Goal: Task Accomplishment & Management: Manage account settings

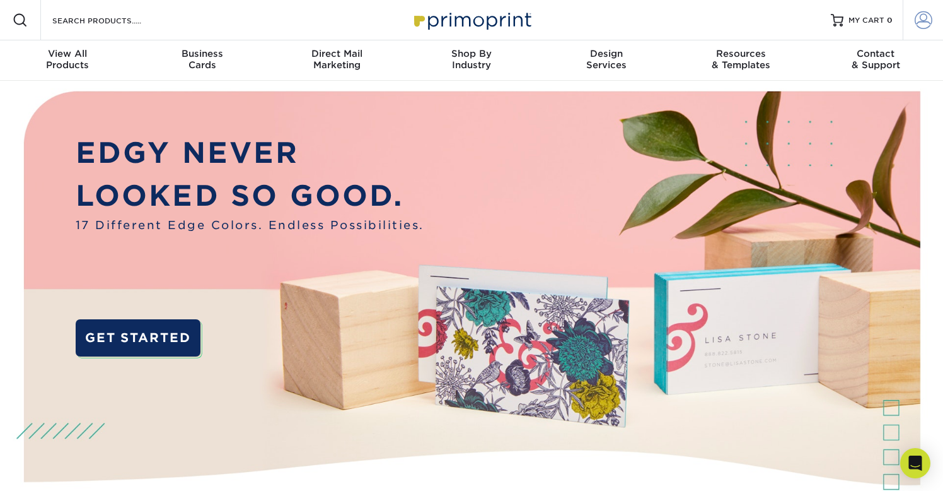
click at [919, 22] on span at bounding box center [924, 20] width 18 height 18
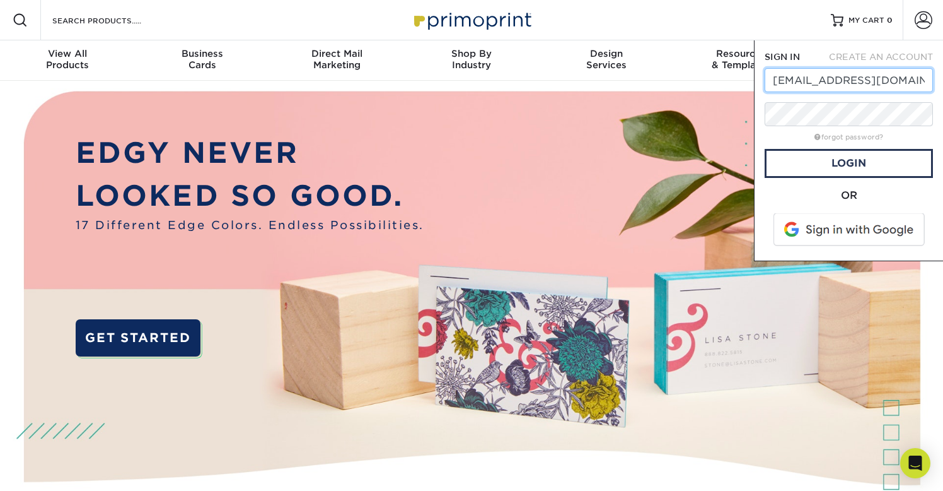
type input "[EMAIL_ADDRESS][DOMAIN_NAME]"
click at [857, 143] on div "forgot password?" at bounding box center [849, 136] width 168 height 15
click at [856, 135] on link "forgot password?" at bounding box center [849, 137] width 69 height 8
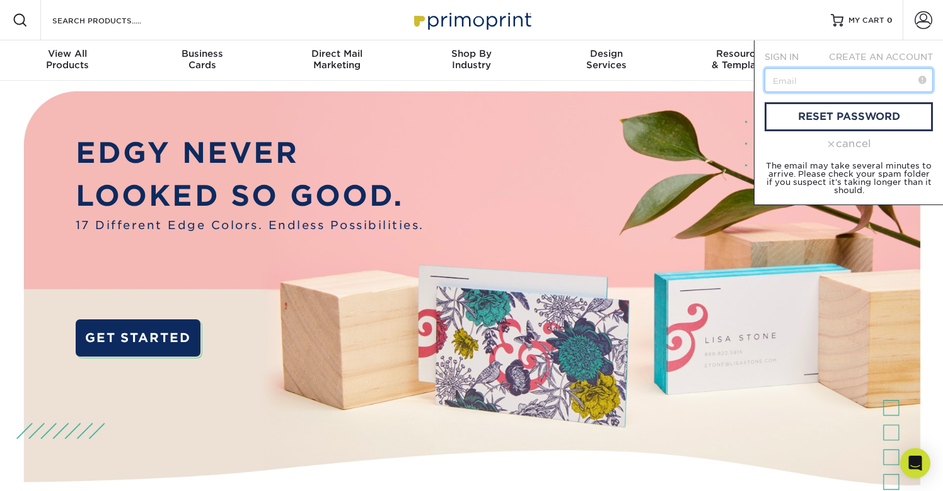
click at [832, 86] on input "text" at bounding box center [849, 80] width 168 height 24
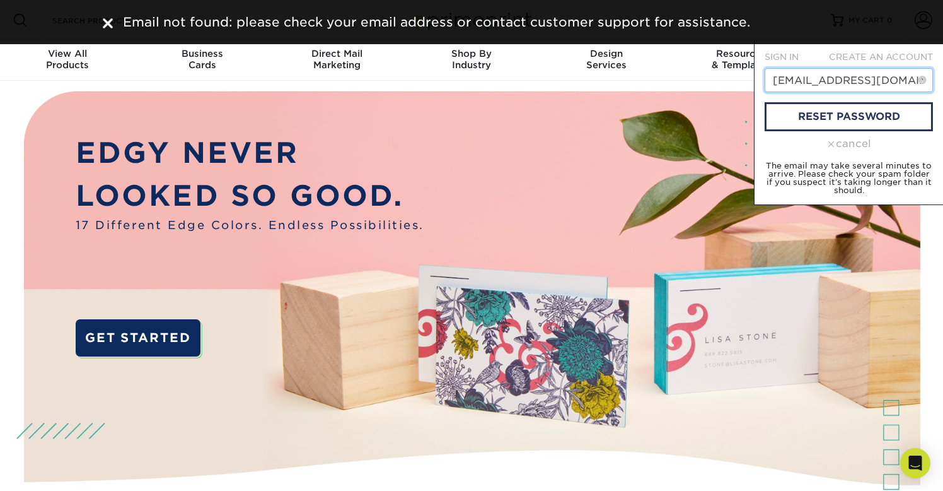
click at [875, 81] on input "[EMAIL_ADDRESS][DOMAIN_NAME]" at bounding box center [849, 80] width 168 height 24
click at [837, 79] on input "[EMAIL_ADDRESS][DOMAIN_NAME]" at bounding box center [849, 80] width 168 height 24
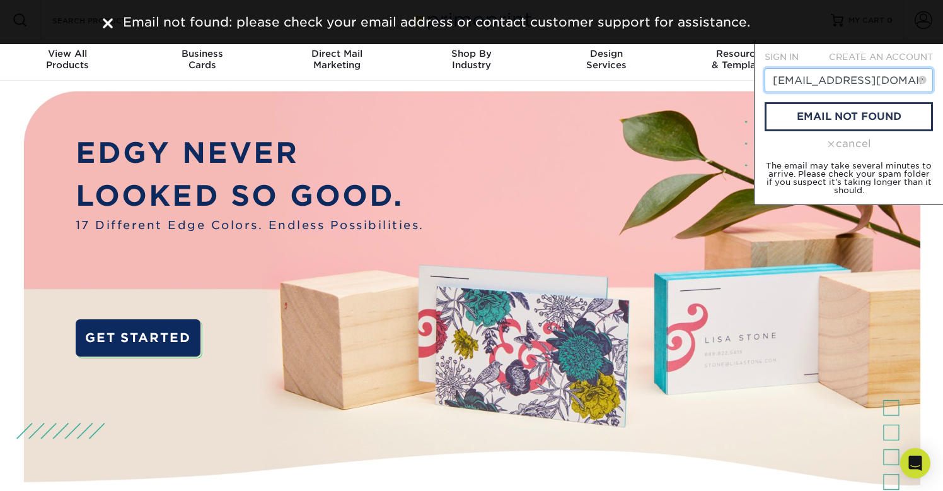
click at [837, 79] on input "[EMAIL_ADDRESS][DOMAIN_NAME]" at bounding box center [849, 80] width 168 height 24
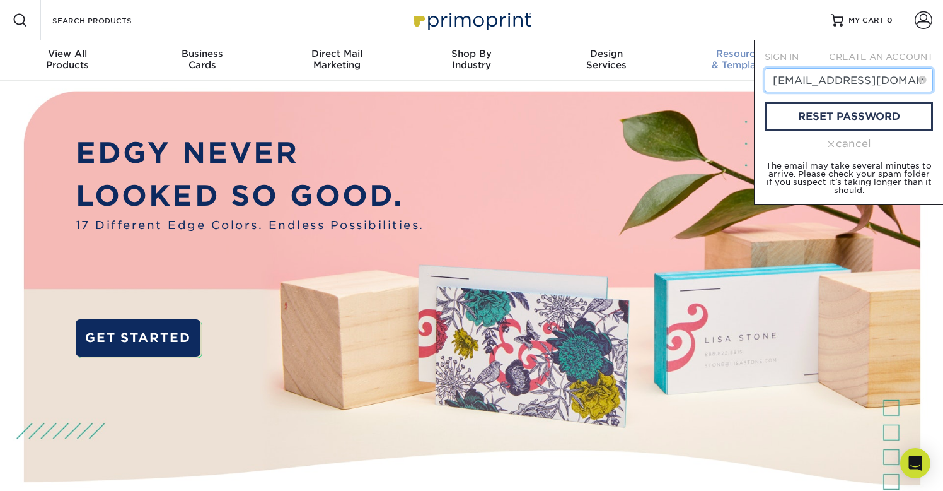
drag, startPoint x: 808, startPoint y: 81, endPoint x: 697, endPoint y: 74, distance: 110.6
click at [697, 74] on nav "Resources Menu Search Products Account SIGN IN CREATE AN ACCOUNT [EMAIL_ADDRESS…" at bounding box center [471, 40] width 943 height 81
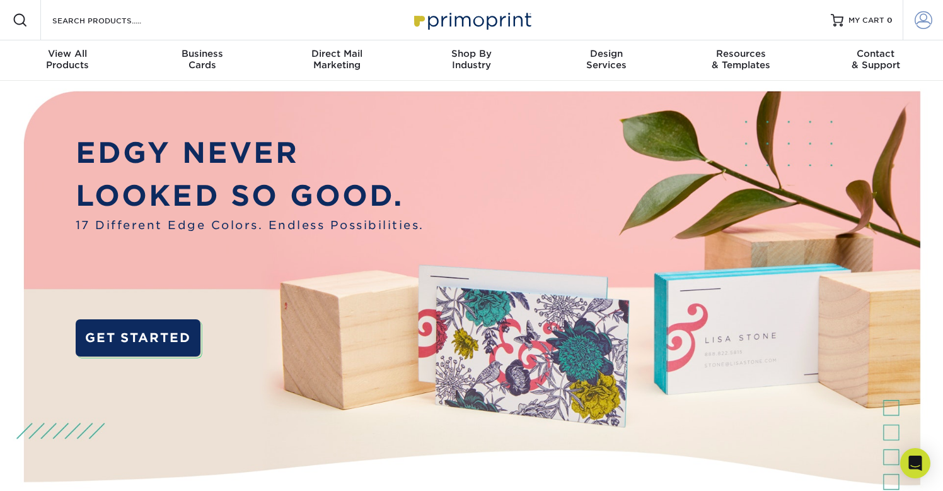
click at [916, 28] on span at bounding box center [924, 20] width 18 height 18
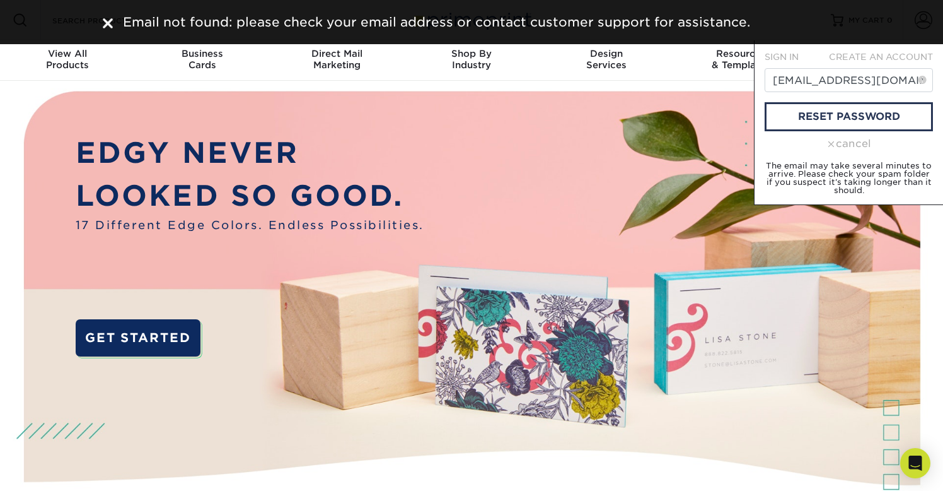
click at [110, 24] on img at bounding box center [108, 23] width 10 height 10
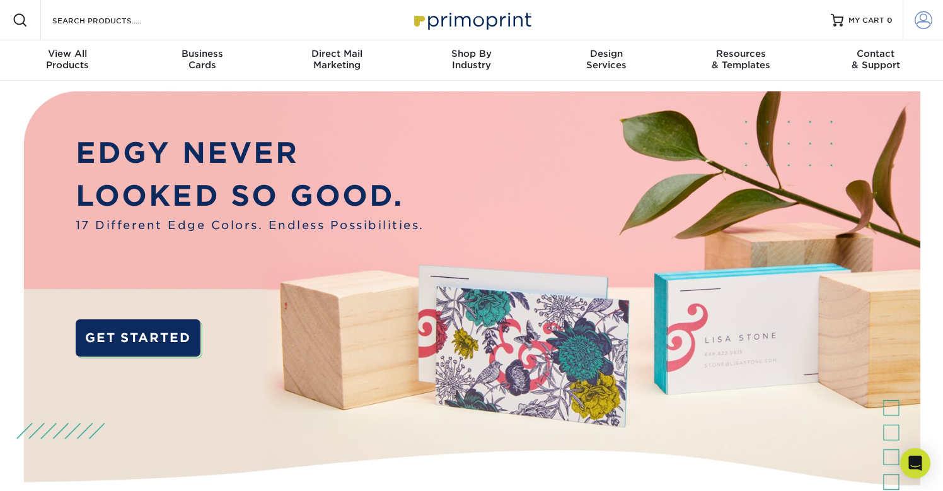
click at [931, 21] on span at bounding box center [924, 20] width 18 height 18
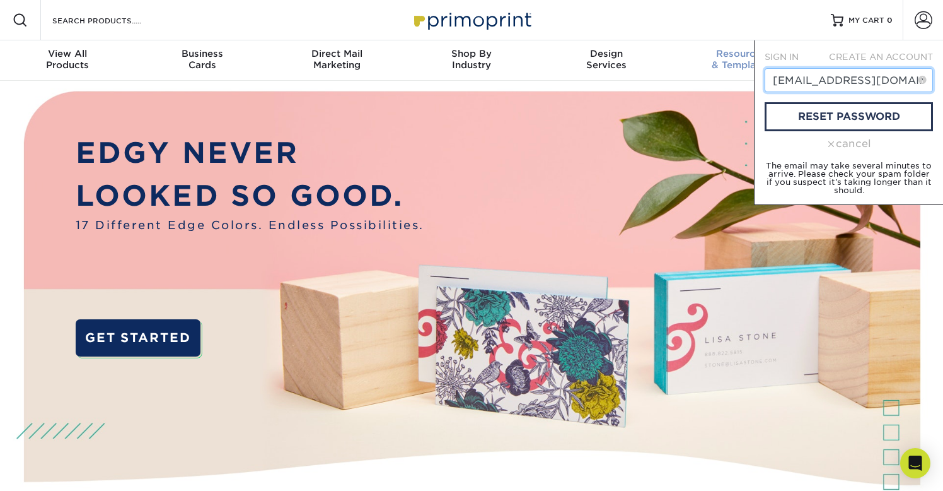
drag, startPoint x: 815, startPoint y: 83, endPoint x: 697, endPoint y: 65, distance: 119.2
click at [697, 68] on nav "Resources Menu Search Products Account SIGN IN CREATE AN ACCOUNT [EMAIL_ADDRESS…" at bounding box center [471, 40] width 943 height 81
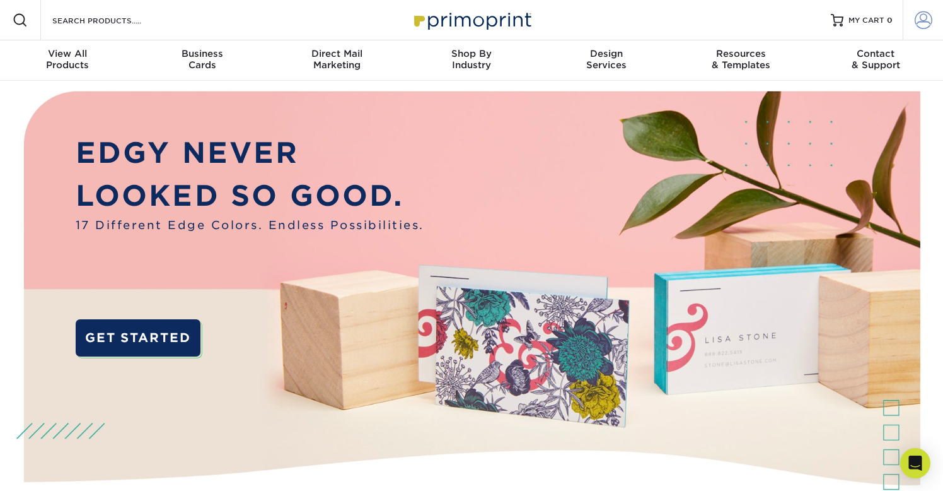
click at [920, 25] on span at bounding box center [924, 20] width 18 height 18
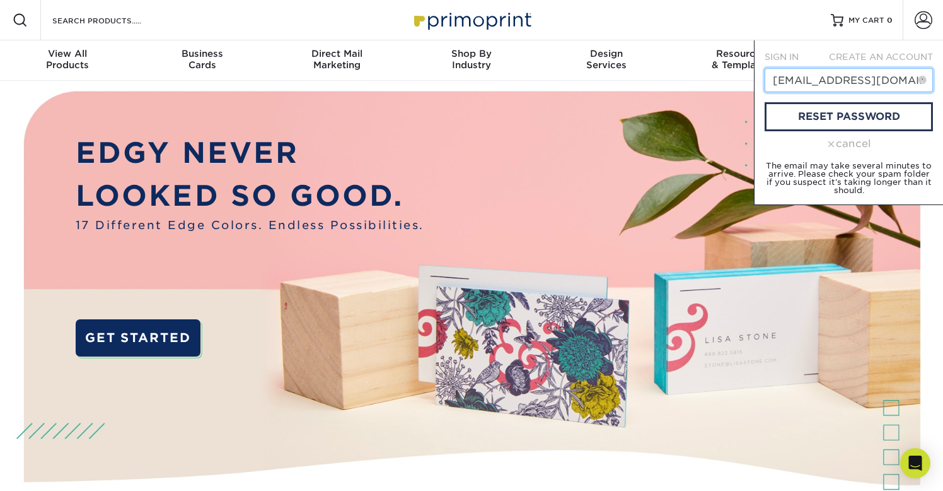
type input "[EMAIL_ADDRESS][DOMAIN_NAME]"
